Goal: Information Seeking & Learning: Learn about a topic

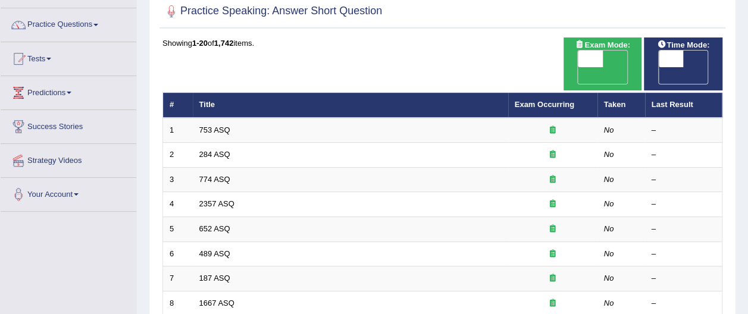
scroll to position [95, 0]
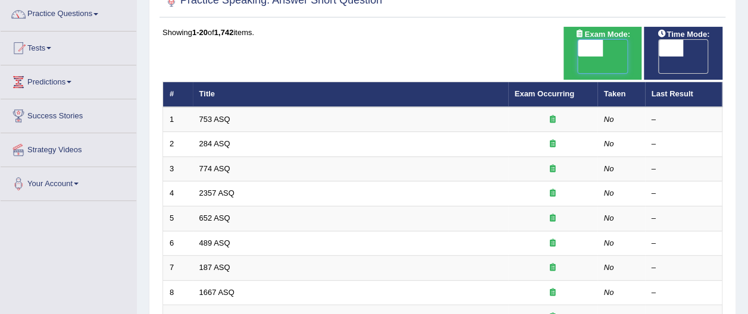
click at [594, 46] on span at bounding box center [590, 48] width 25 height 17
checkbox input "true"
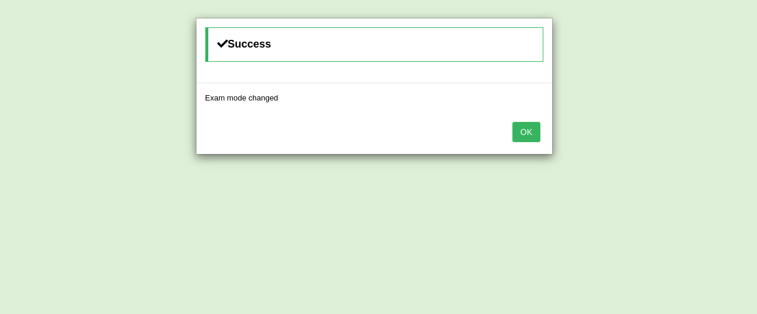
click at [525, 129] on button "OK" at bounding box center [525, 132] width 27 height 20
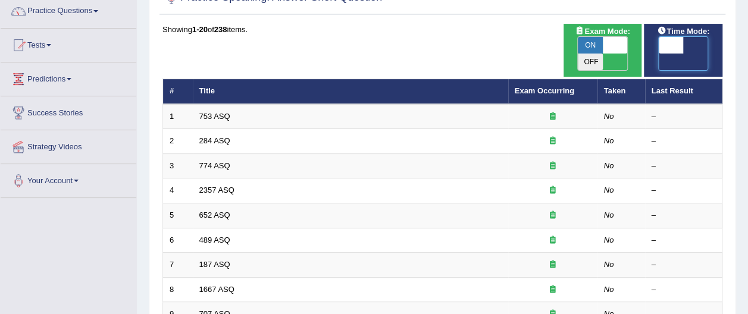
click at [672, 46] on span at bounding box center [671, 45] width 25 height 17
checkbox input "true"
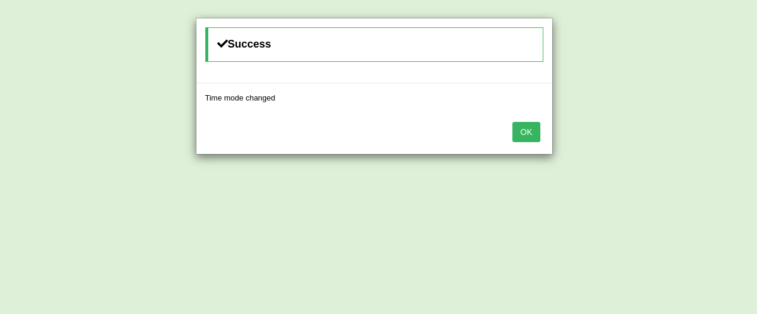
click at [527, 130] on button "OK" at bounding box center [525, 132] width 27 height 20
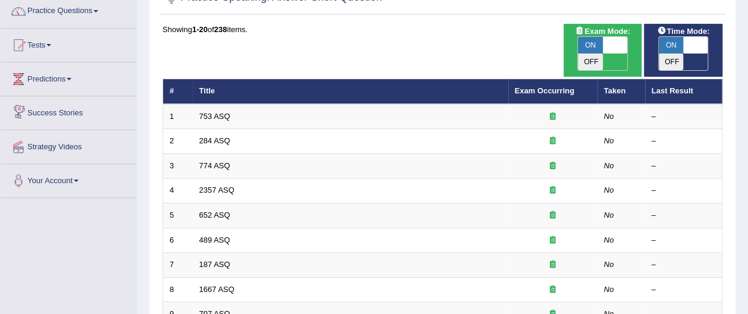
click at [95, 111] on link "Success Stories" at bounding box center [69, 111] width 136 height 30
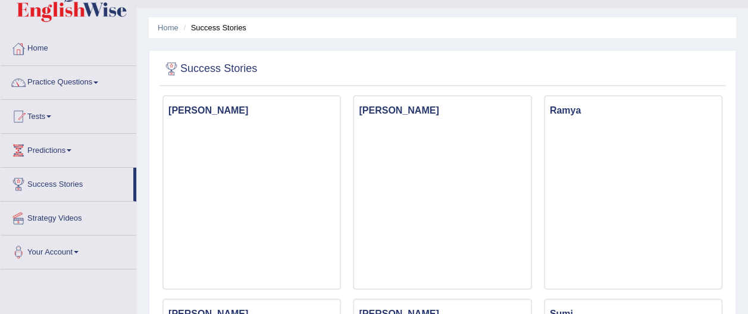
scroll to position [48, 0]
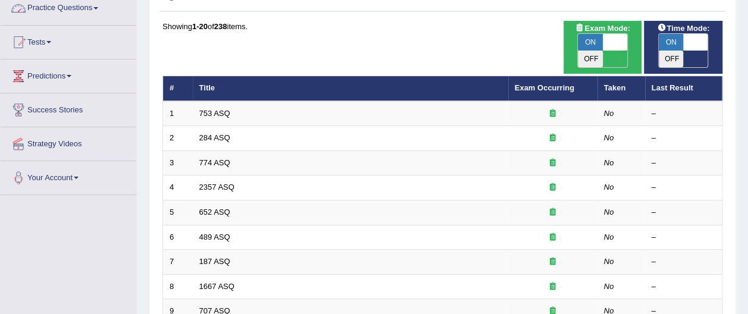
click at [98, 8] on span at bounding box center [95, 8] width 5 height 2
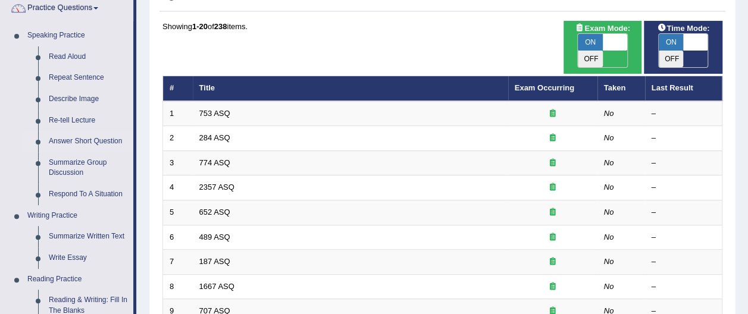
click at [98, 8] on span at bounding box center [95, 8] width 5 height 2
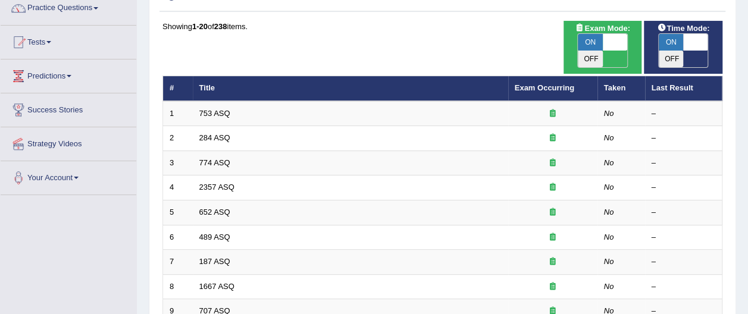
click at [98, 8] on span at bounding box center [95, 8] width 5 height 2
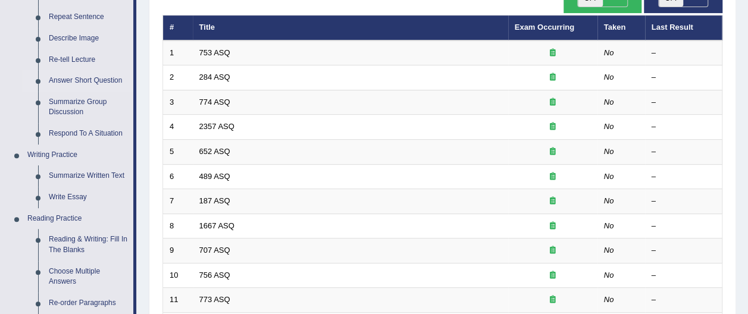
scroll to position [173, 0]
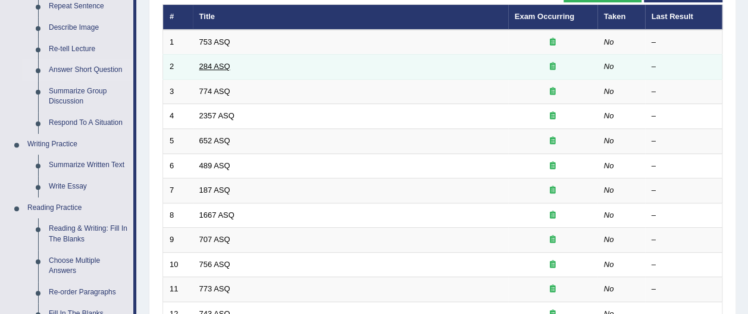
click at [222, 62] on link "284 ASQ" at bounding box center [214, 66] width 31 height 9
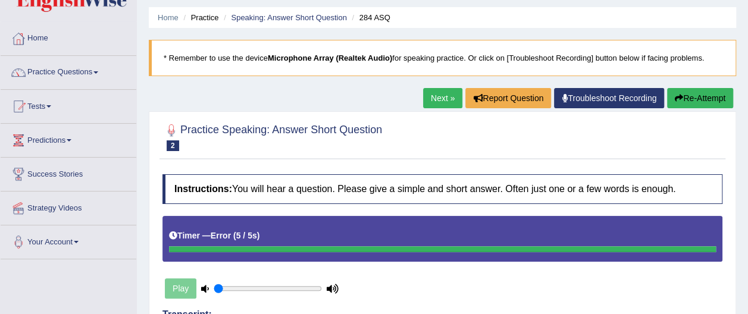
scroll to position [48, 0]
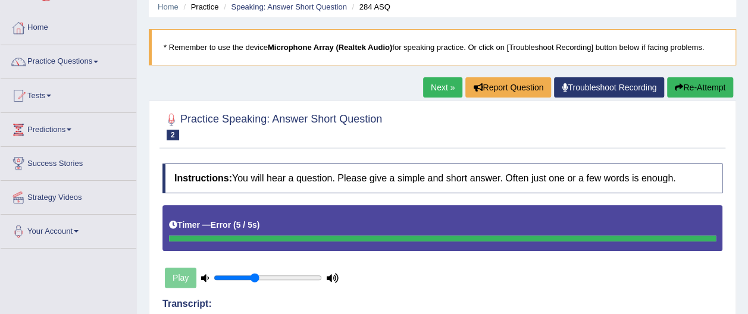
type input "0.4"
click at [253, 275] on input "range" at bounding box center [268, 278] width 108 height 10
click at [694, 86] on button "Re-Attempt" at bounding box center [700, 87] width 66 height 20
click at [689, 83] on button "Re-Attempt" at bounding box center [700, 87] width 66 height 20
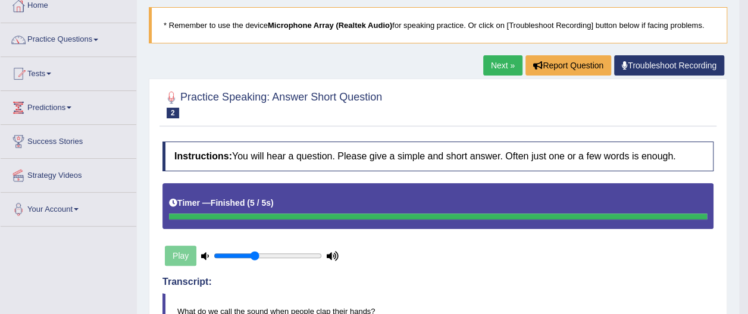
scroll to position [58, 0]
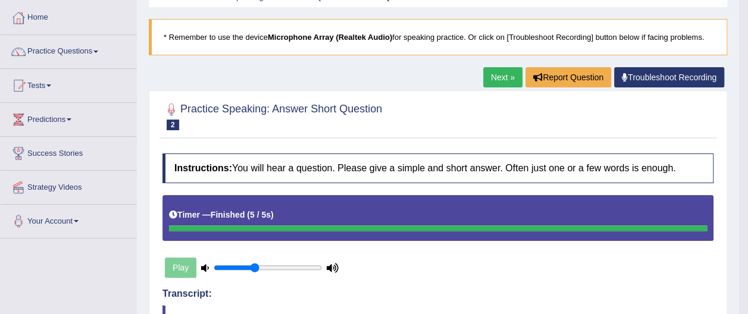
click at [500, 75] on link "Next »" at bounding box center [502, 77] width 39 height 20
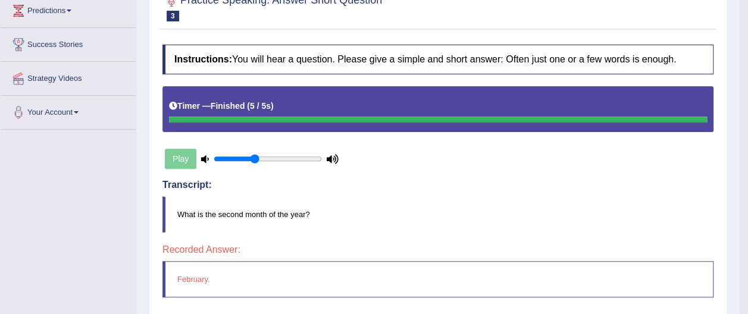
scroll to position [190, 0]
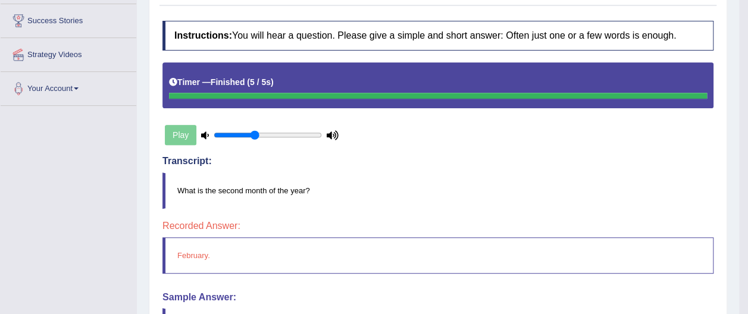
click at [176, 132] on div "Play" at bounding box center [251, 135] width 179 height 30
click at [181, 134] on div "Play" at bounding box center [251, 135] width 179 height 30
click at [183, 133] on div "Play" at bounding box center [251, 135] width 179 height 30
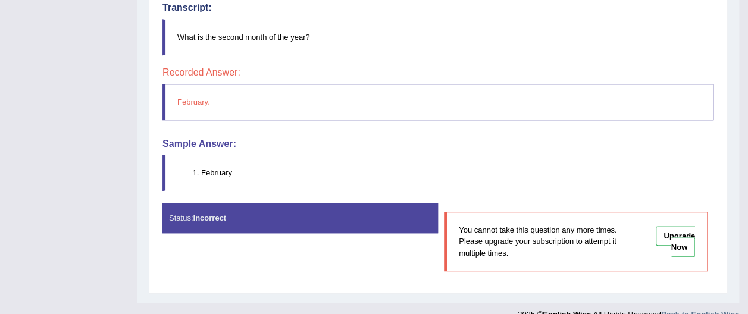
scroll to position [357, 0]
